Goal: Contribute content

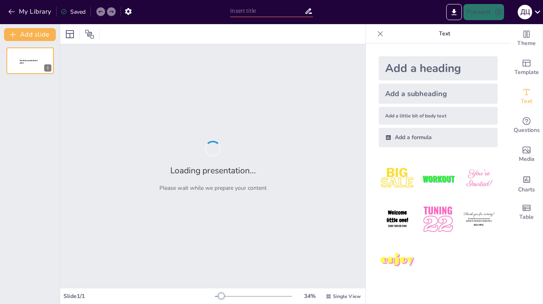
type input "Иена: от самураев до современных технологий"
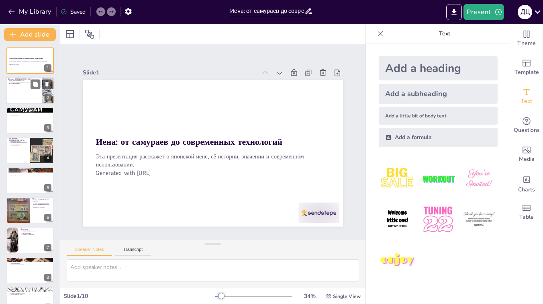
click at [31, 94] on div at bounding box center [30, 90] width 48 height 27
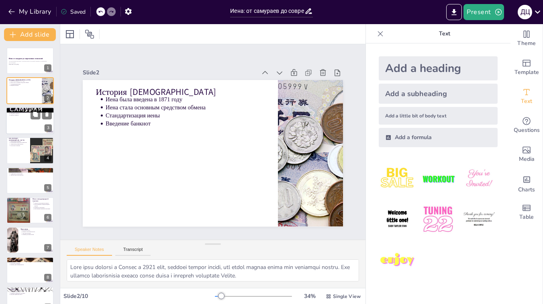
click at [29, 120] on div at bounding box center [30, 120] width 48 height 27
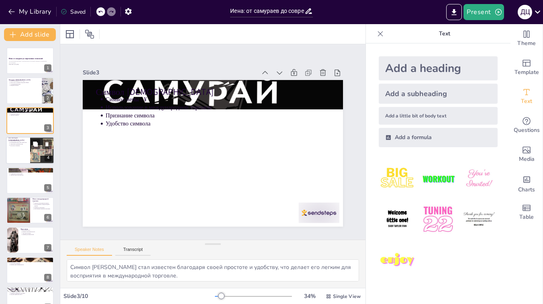
click at [28, 149] on div at bounding box center [30, 150] width 48 height 27
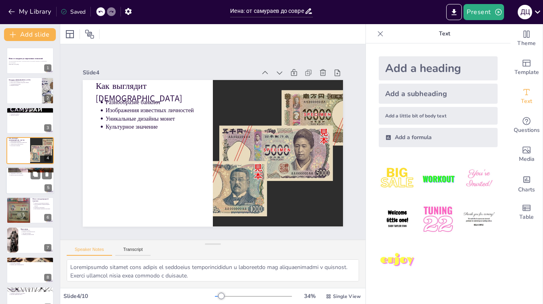
click at [27, 177] on div at bounding box center [30, 180] width 48 height 27
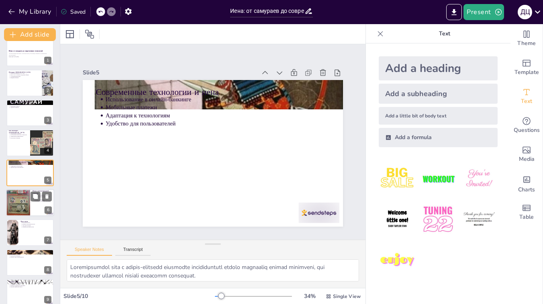
click at [29, 199] on div at bounding box center [18, 202] width 48 height 27
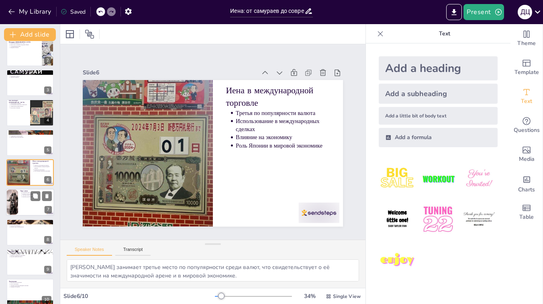
scroll to position [46, 0]
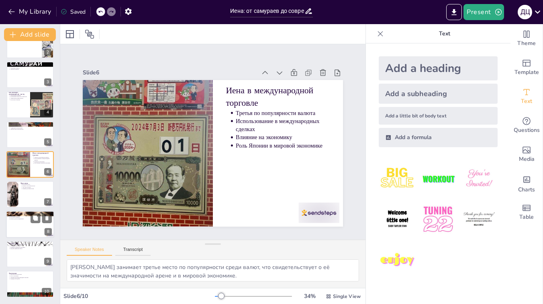
click at [24, 227] on div at bounding box center [30, 223] width 48 height 27
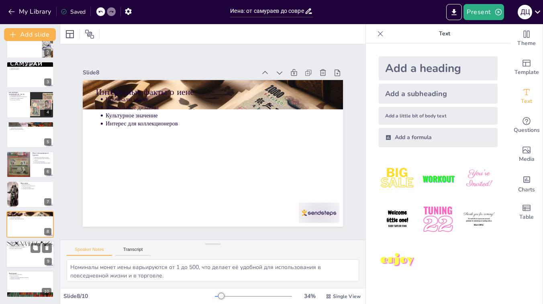
click at [28, 249] on p "Будущее цифровых валют" at bounding box center [31, 249] width 42 height 2
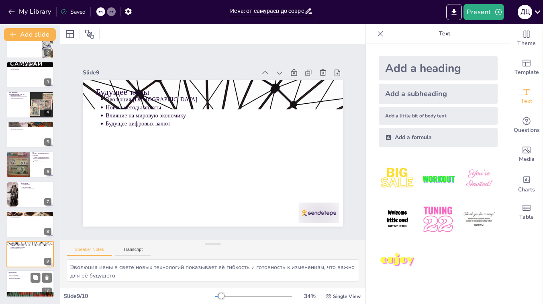
click at [27, 281] on div at bounding box center [30, 283] width 48 height 27
type textarea "Lore ip dolors ametco, a elitse doeiu temporin utlabore, etdolorema al enimadmi…"
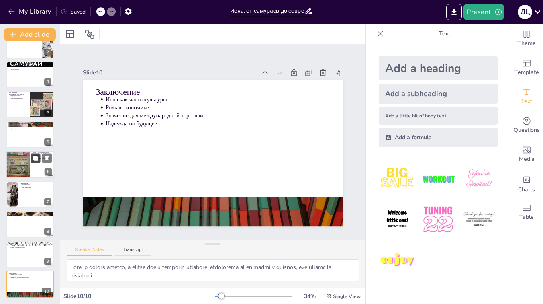
scroll to position [0, 0]
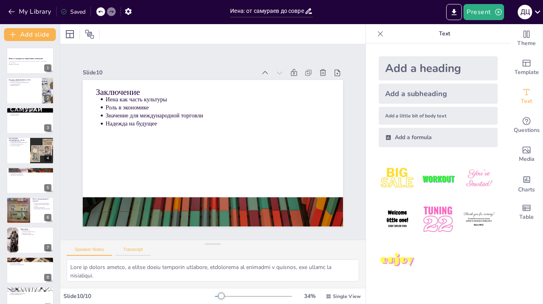
click at [137, 247] on button "Transcript" at bounding box center [133, 251] width 36 height 9
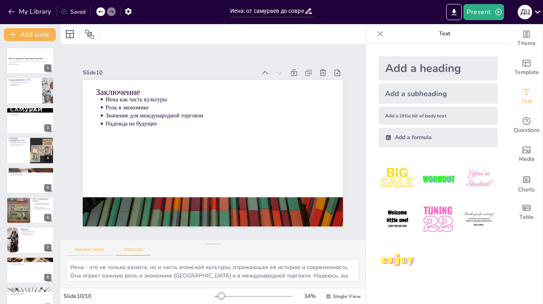
click at [96, 249] on button "Speaker Notes" at bounding box center [89, 251] width 45 height 9
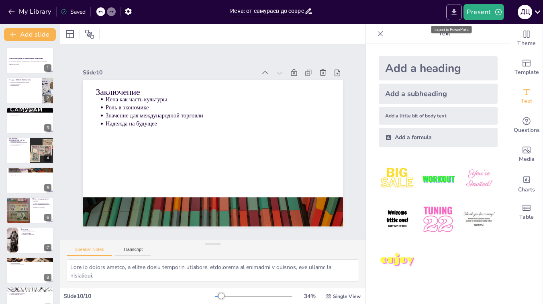
click at [454, 11] on icon "Export to PowerPoint" at bounding box center [454, 12] width 5 height 6
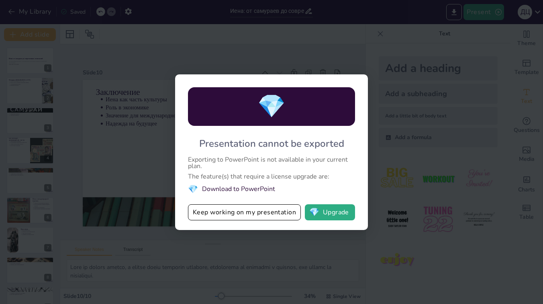
click at [306, 59] on div "💎 Presentation cannot be exported Exporting to PowerPoint is not available in y…" at bounding box center [271, 152] width 543 height 304
click at [320, 53] on div "💎 Presentation cannot be exported Exporting to PowerPoint is not available in y…" at bounding box center [271, 152] width 543 height 304
click at [381, 37] on div "💎 Presentation cannot be exported Exporting to PowerPoint is not available in y…" at bounding box center [271, 152] width 543 height 304
click at [236, 210] on button "Keep working on my presentation" at bounding box center [244, 212] width 113 height 16
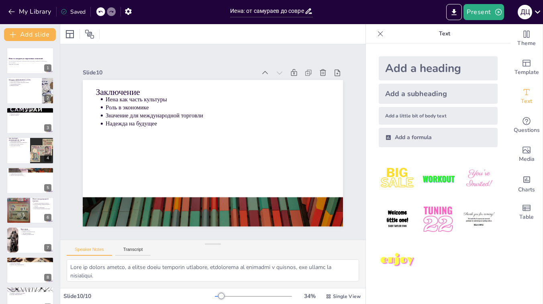
click at [98, 11] on icon at bounding box center [100, 11] width 5 height 5
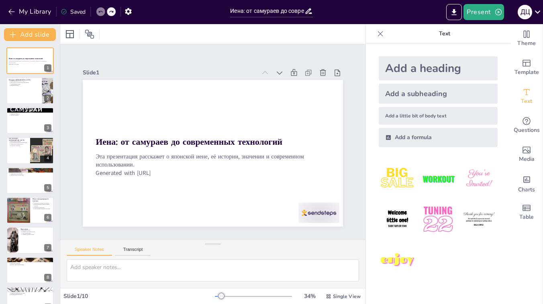
click at [98, 11] on icon at bounding box center [100, 11] width 5 height 5
click at [110, 9] on icon at bounding box center [111, 11] width 5 height 5
type textarea "Lore ip dolors ametco, a elitse doeiu temporin utlabore, etdolorema al enimadmi…"
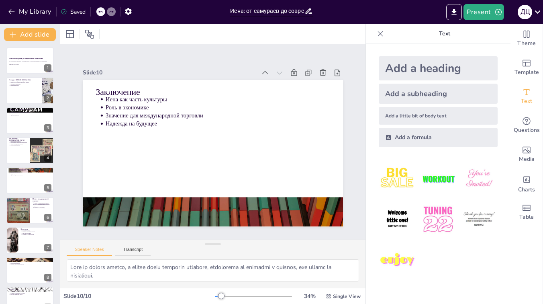
click at [110, 9] on icon at bounding box center [111, 11] width 5 height 5
click at [100, 10] on icon at bounding box center [100, 11] width 5 height 5
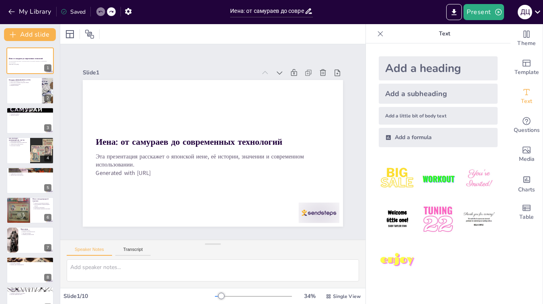
click at [100, 10] on icon at bounding box center [100, 11] width 5 height 5
click at [28, 97] on div at bounding box center [30, 90] width 48 height 27
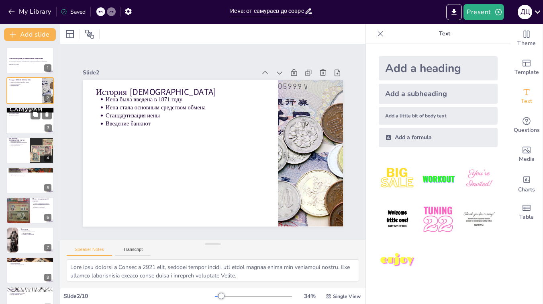
click at [23, 123] on div at bounding box center [30, 120] width 48 height 27
type textarea "Символ [PERSON_NAME] стал известен благодаря своей простоте и удобству, что дел…"
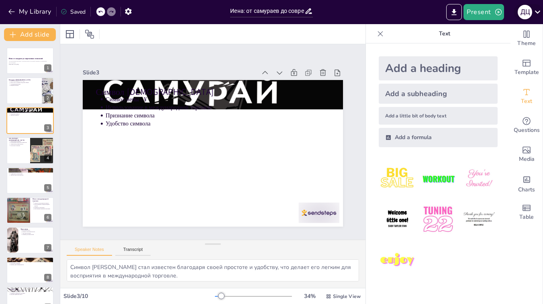
click at [536, 11] on icon at bounding box center [537, 11] width 11 height 11
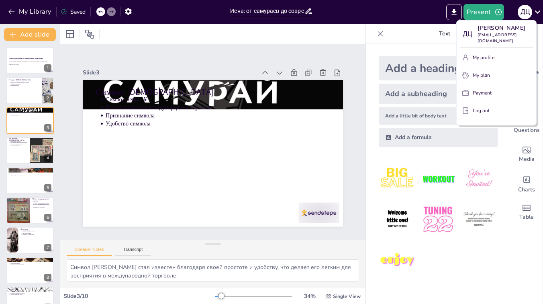
click at [414, 47] on div at bounding box center [271, 152] width 543 height 304
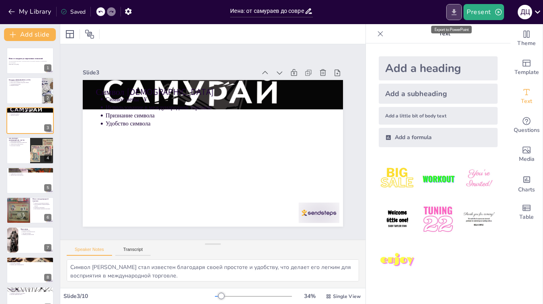
click at [454, 12] on icon "Export to PowerPoint" at bounding box center [454, 12] width 5 height 6
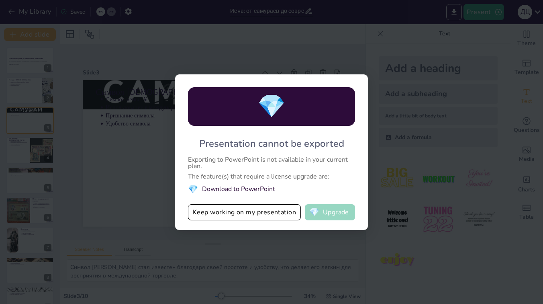
click at [327, 215] on button "💎 Upgrade" at bounding box center [330, 212] width 50 height 16
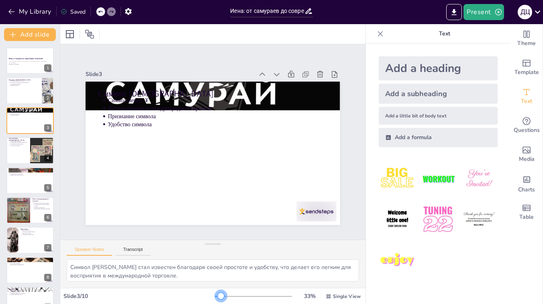
click at [222, 291] on div "33 % Single View" at bounding box center [288, 296] width 147 height 13
click at [70, 34] on icon at bounding box center [70, 34] width 10 height 10
click at [90, 31] on icon at bounding box center [90, 34] width 10 height 10
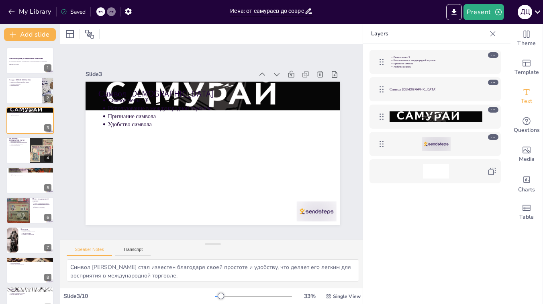
click at [173, 37] on div at bounding box center [212, 34] width 305 height 20
